Goal: Task Accomplishment & Management: Manage account settings

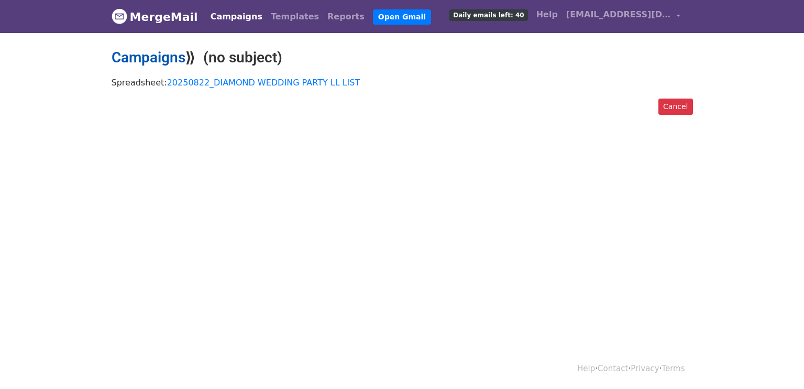
click at [141, 60] on link "Campaigns" at bounding box center [149, 57] width 74 height 17
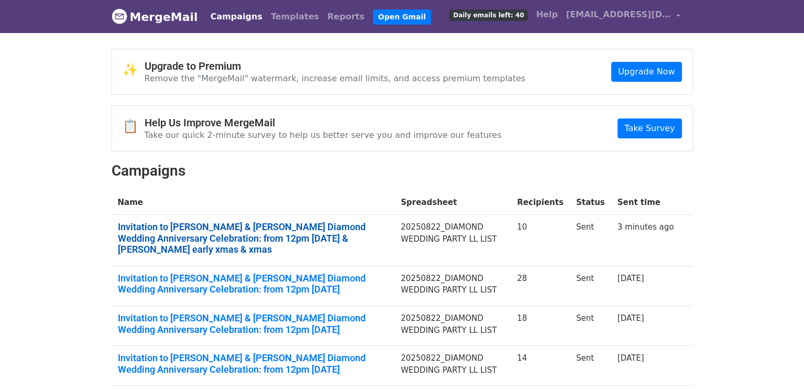
click at [370, 229] on link "Invitation to Peter & Libby's Diamond Wedding Anniversary Celebration: from 12p…" at bounding box center [253, 238] width 271 height 34
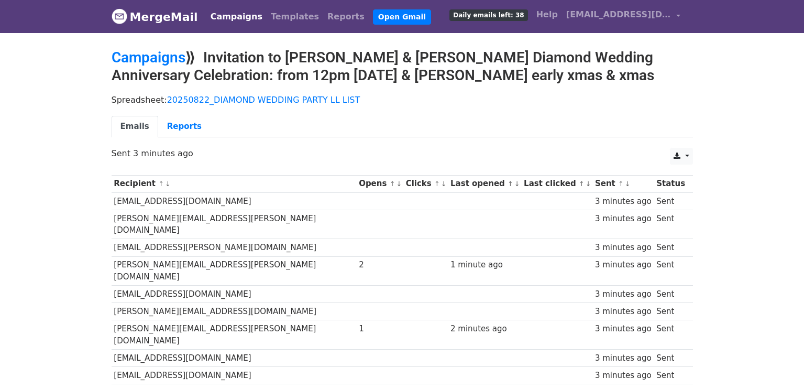
click at [713, 239] on body "MergeMail Campaigns Templates Reports Open Gmail Daily emails left: 38 Help llo…" at bounding box center [402, 231] width 804 height 463
click at [727, 173] on body "MergeMail Campaigns Templates Reports Open Gmail Daily emails left: 30 Help llo…" at bounding box center [402, 231] width 804 height 463
click at [165, 61] on link "Campaigns" at bounding box center [149, 57] width 74 height 17
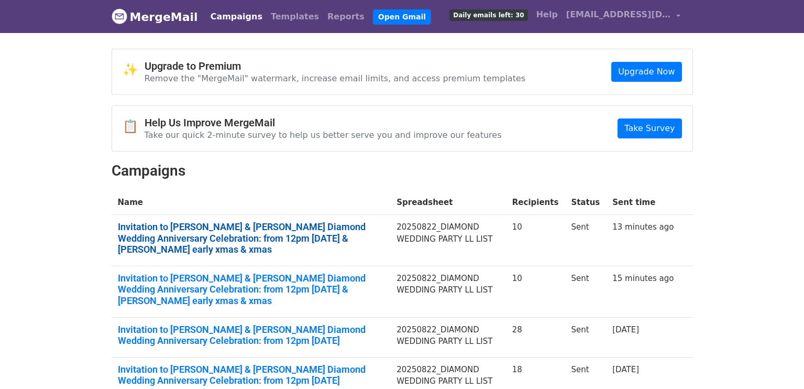
click at [290, 229] on link "Invitation to Peter & Libby's Diamond Wedding Anniversary Celebration: from 12p…" at bounding box center [251, 238] width 267 height 34
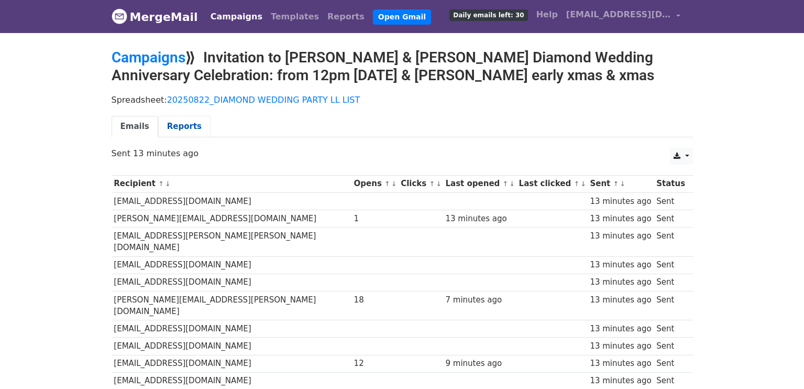
click at [194, 128] on link "Reports" at bounding box center [184, 126] width 52 height 21
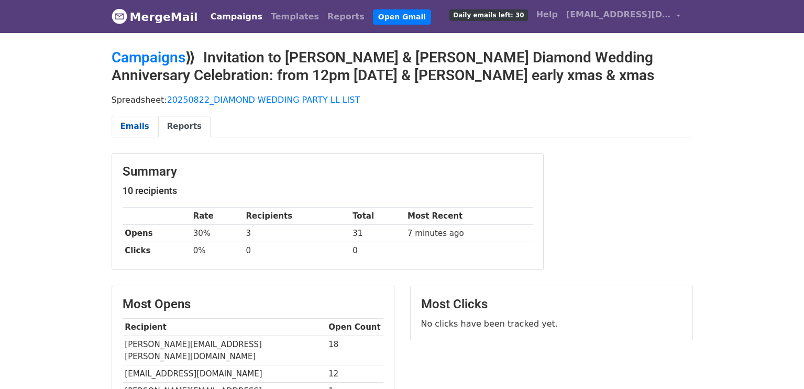
click at [142, 130] on link "Emails" at bounding box center [135, 126] width 47 height 21
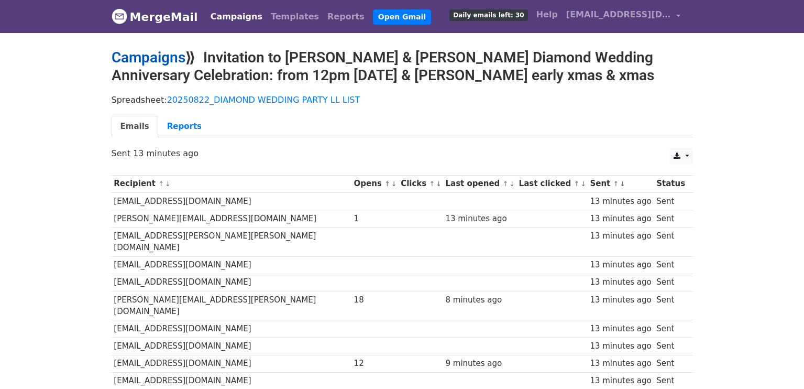
click at [176, 53] on link "Campaigns" at bounding box center [149, 57] width 74 height 17
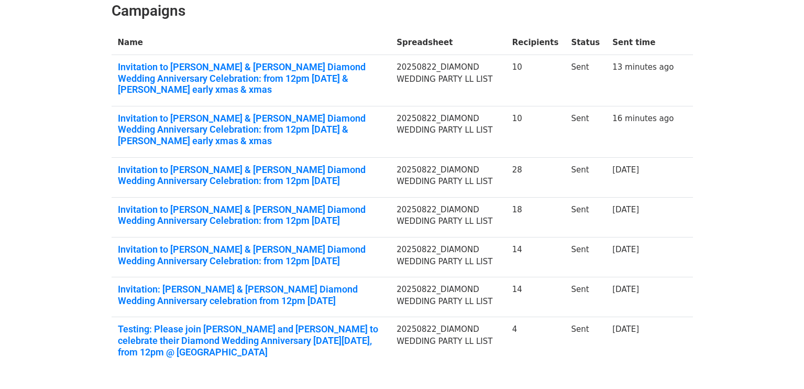
scroll to position [183, 0]
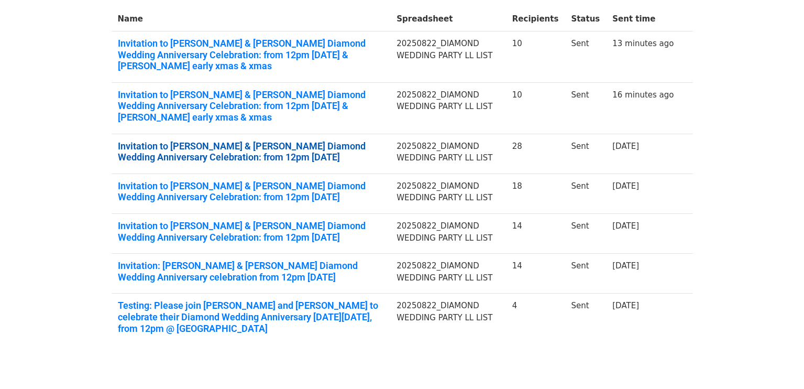
click at [339, 140] on link "Invitation to [PERSON_NAME] & [PERSON_NAME] Diamond Wedding Anniversary Celebra…" at bounding box center [251, 151] width 267 height 23
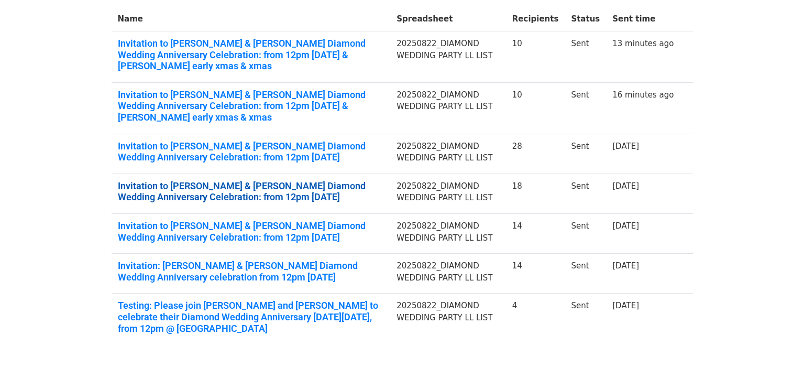
click at [200, 180] on link "Invitation to [PERSON_NAME] & [PERSON_NAME] Diamond Wedding Anniversary Celebra…" at bounding box center [251, 191] width 267 height 23
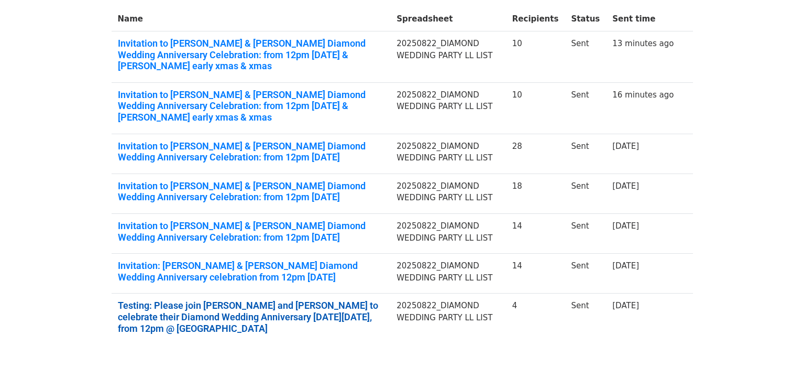
click at [234, 300] on link "Testing: Please join [PERSON_NAME] and [PERSON_NAME] to celebrate their Diamond…" at bounding box center [251, 317] width 267 height 34
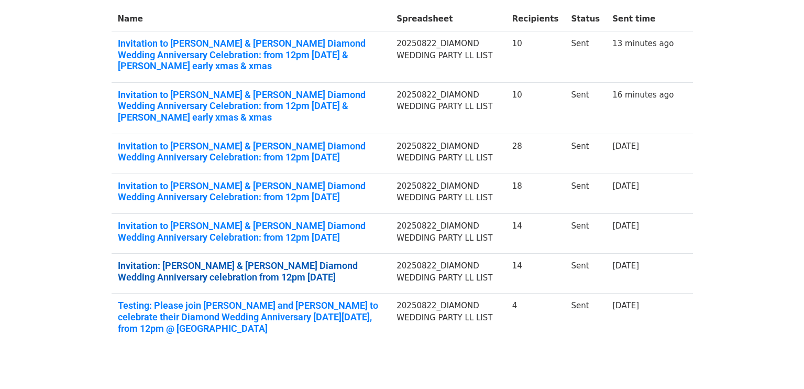
click at [173, 260] on link "Invitation: [PERSON_NAME] & [PERSON_NAME] Diamond Wedding Anniversary celebrati…" at bounding box center [251, 271] width 267 height 23
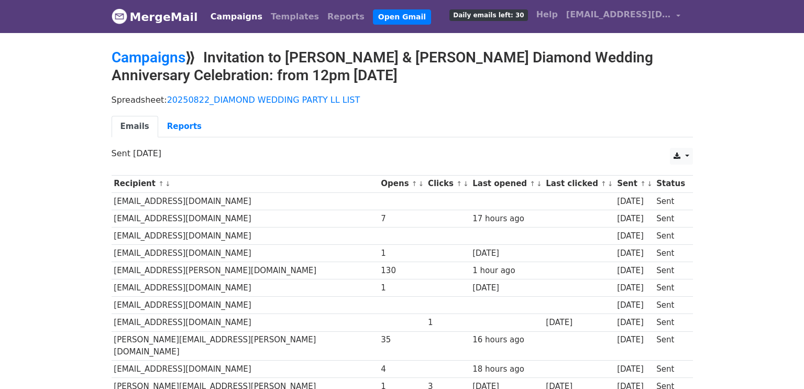
click at [358, 142] on div "Spreadsheet: 20250822_DIAMOND WEDDING PARTY LL LIST Emails Reports" at bounding box center [402, 118] width 597 height 59
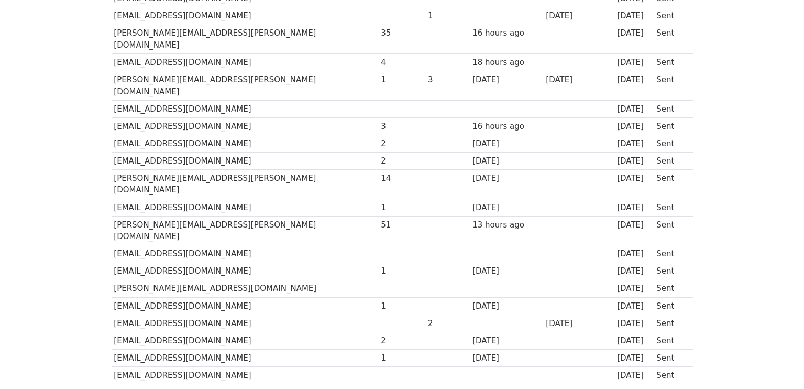
scroll to position [322, 0]
